Goal: Find specific page/section: Locate item on page

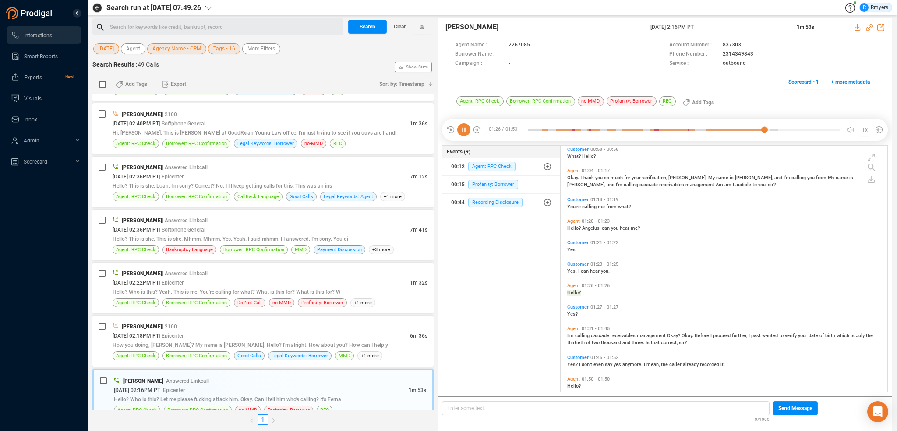
scroll to position [443, 0]
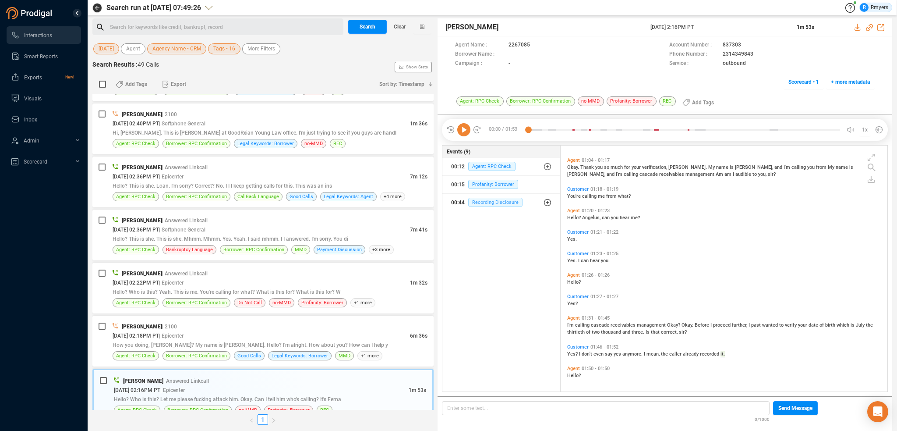
click at [491, 198] on span "Recording Disclosure" at bounding box center [495, 202] width 54 height 9
click at [494, 251] on span "Recording Disclosure" at bounding box center [502, 255] width 54 height 9
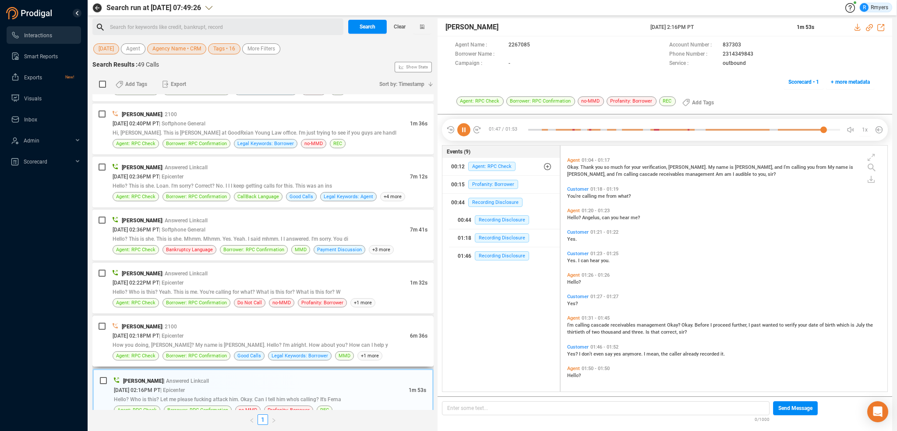
click at [269, 342] on span "How you doing, [PERSON_NAME]? My name is [PERSON_NAME]. Hello? I'm alright. How…" at bounding box center [251, 345] width 276 height 6
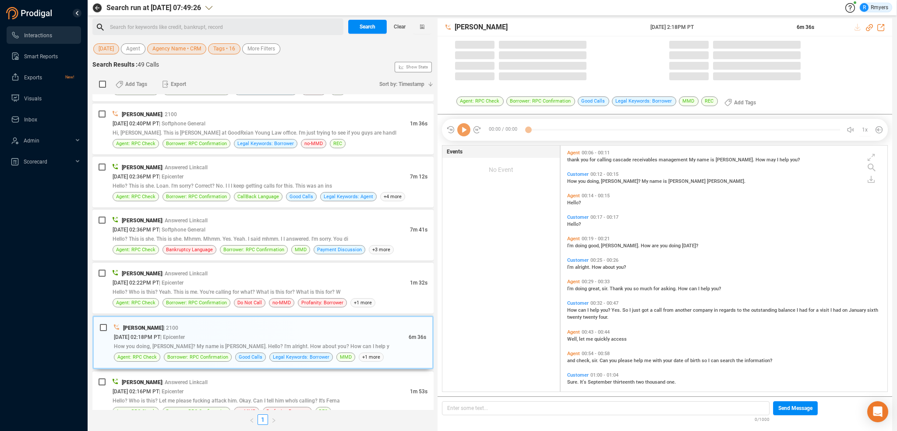
scroll to position [244, 322]
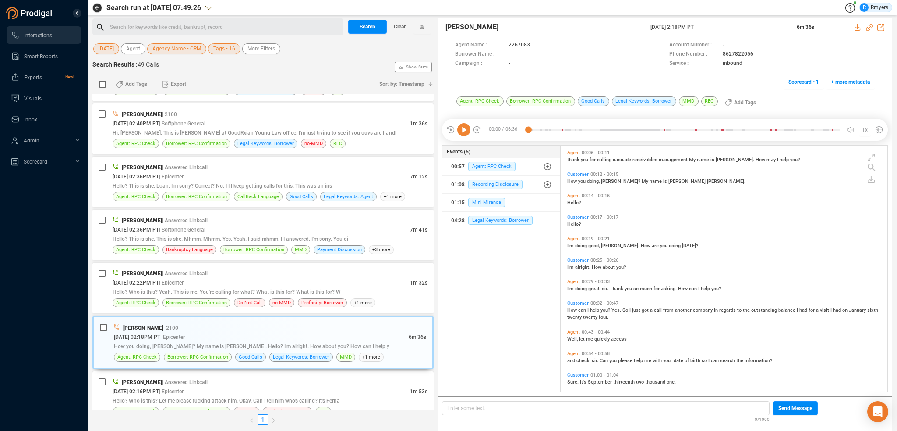
click at [463, 132] on icon at bounding box center [463, 129] width 13 height 13
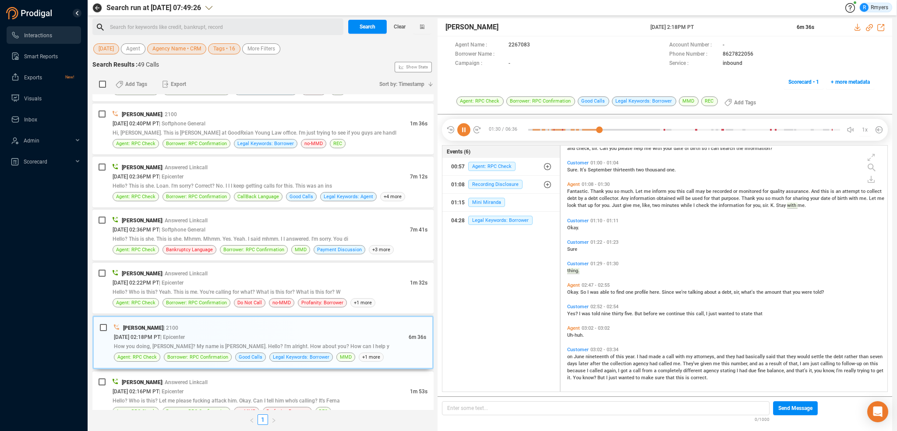
scroll to position [140, 0]
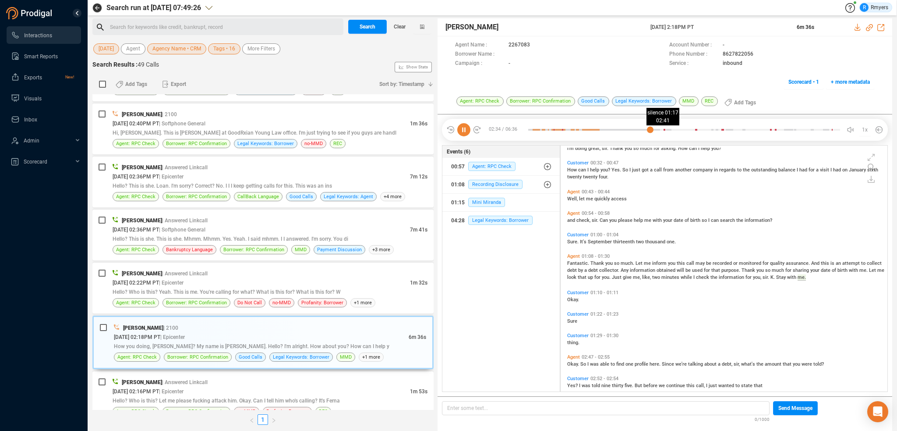
click at [655, 129] on div at bounding box center [684, 129] width 312 height 13
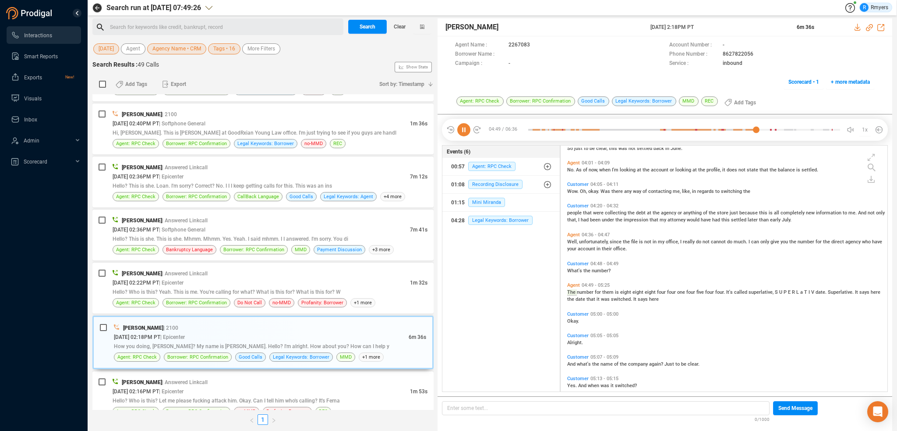
scroll to position [525, 0]
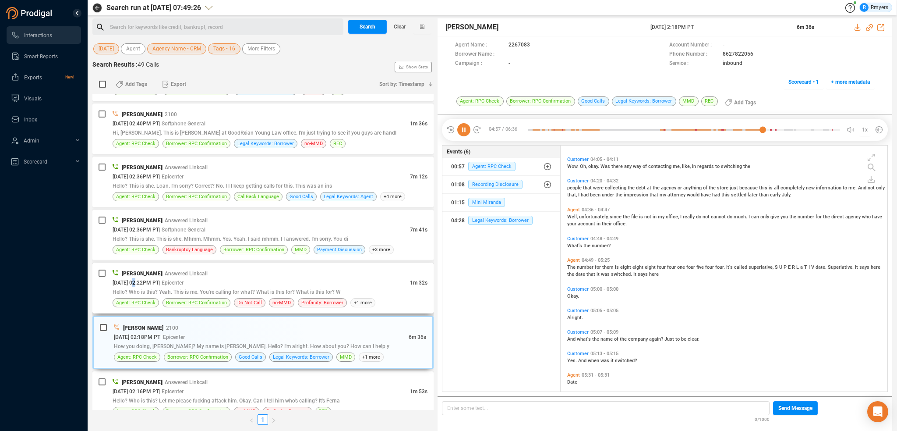
drag, startPoint x: 134, startPoint y: 283, endPoint x: 163, endPoint y: 283, distance: 28.5
click at [144, 283] on div "[PERSON_NAME] | Answered Linkcall [DATE] 02:22PM PT | Epicenter 1m 32s Hello? W…" at bounding box center [270, 288] width 315 height 39
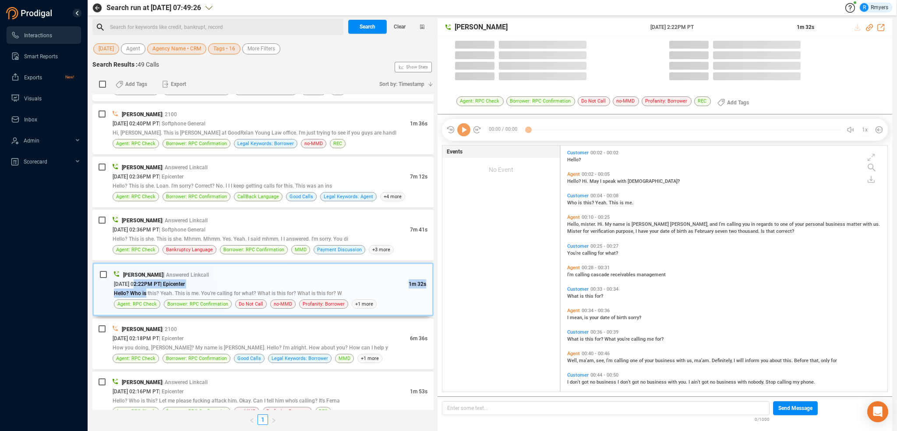
scroll to position [244, 322]
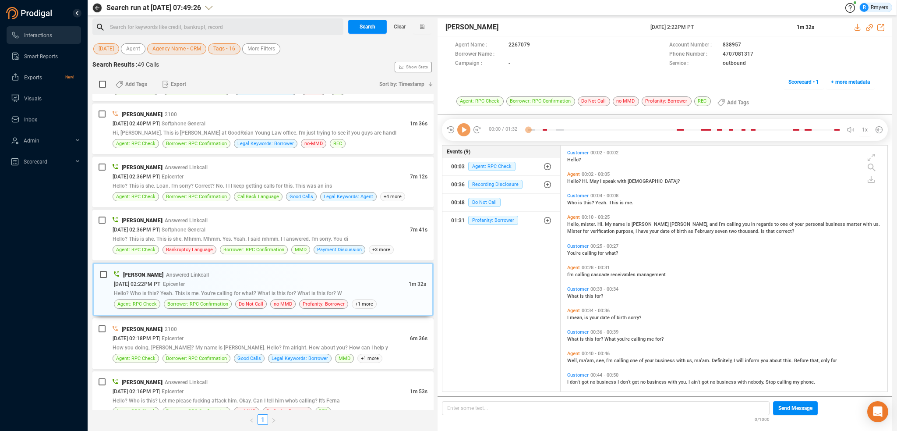
click at [465, 134] on icon at bounding box center [463, 129] width 13 height 13
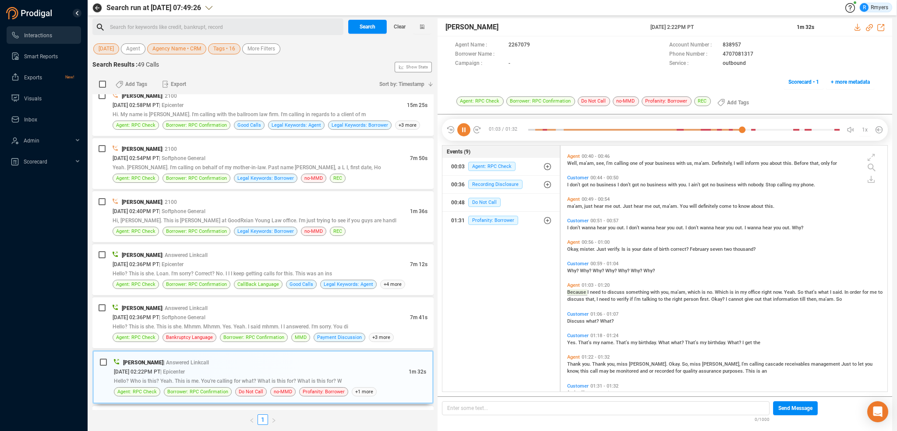
scroll to position [215, 0]
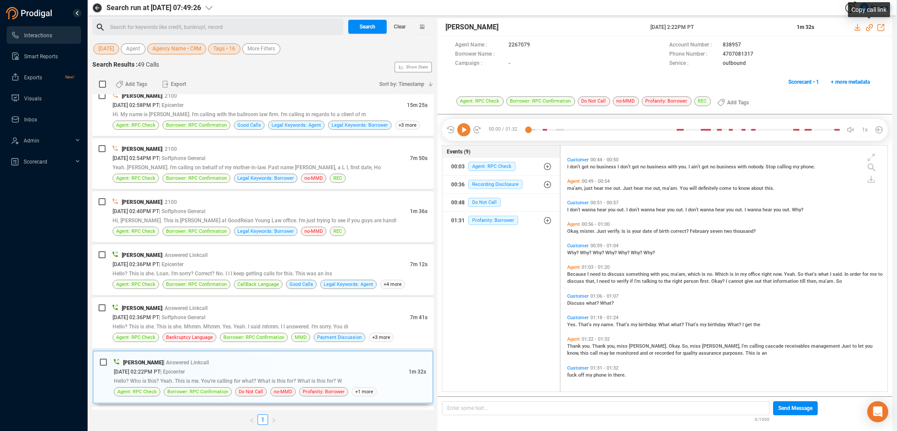
click at [869, 28] on icon at bounding box center [869, 27] width 7 height 7
drag, startPoint x: 648, startPoint y: 29, endPoint x: 749, endPoint y: 30, distance: 101.2
click at [749, 30] on div "[PERSON_NAME] [DATE] 2:22PM PT 1m 32s" at bounding box center [665, 27] width 455 height 18
copy div "[DATE] 2:22PM PT"
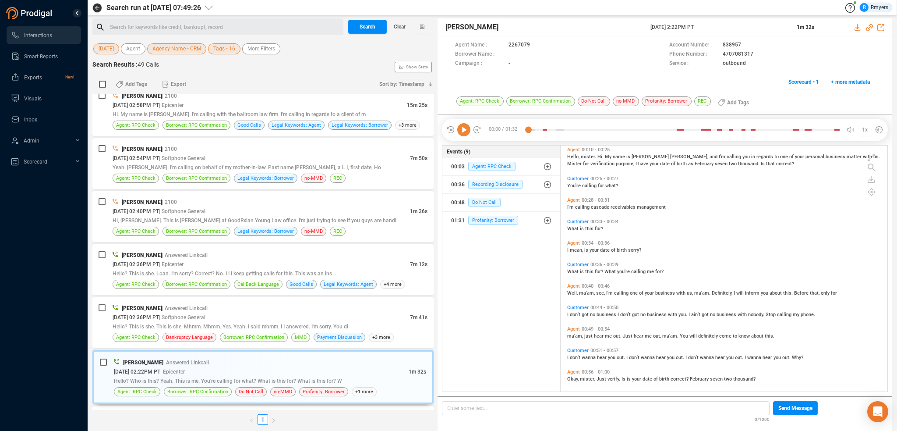
scroll to position [88, 0]
